Goal: Find specific page/section: Find specific page/section

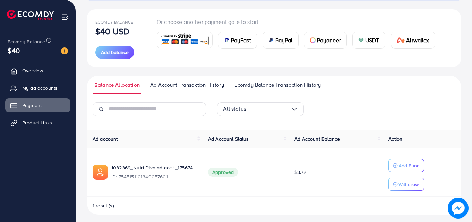
scroll to position [77, 0]
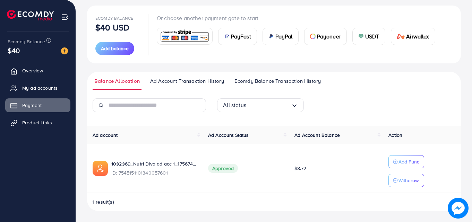
click at [178, 128] on th "Ad account" at bounding box center [145, 135] width 116 height 18
click at [30, 126] on span "Product Links" at bounding box center [39, 122] width 30 height 7
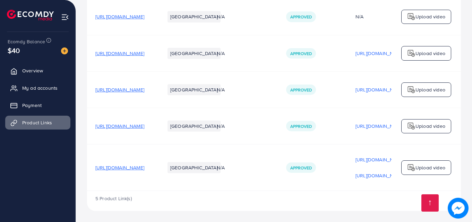
scroll to position [99, 0]
click at [144, 90] on span "[URL][DOMAIN_NAME]" at bounding box center [119, 89] width 49 height 7
click at [144, 87] on span "[URL][DOMAIN_NAME]" at bounding box center [119, 89] width 49 height 7
